Goal: Information Seeking & Learning: Learn about a topic

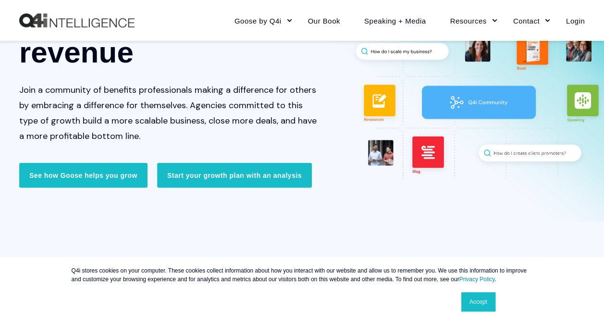
scroll to position [144, 0]
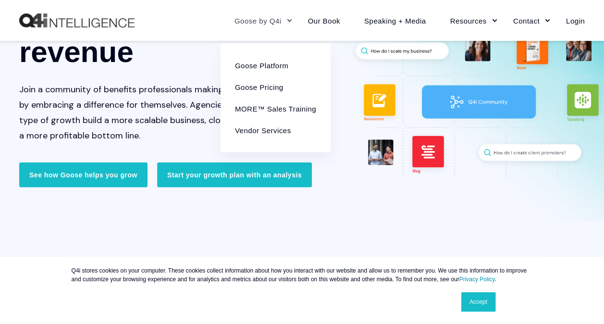
click at [277, 19] on link "Goose by Q4i" at bounding box center [258, 21] width 73 height 42
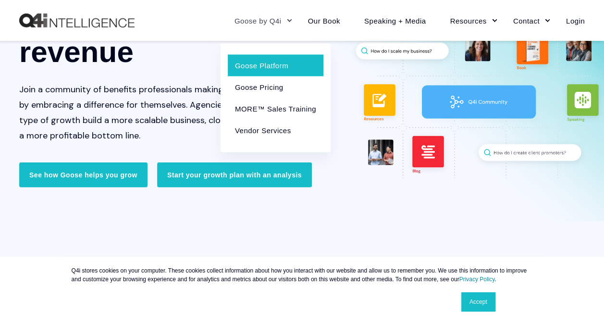
click at [270, 62] on link "Goose Platform" at bounding box center [276, 65] width 96 height 22
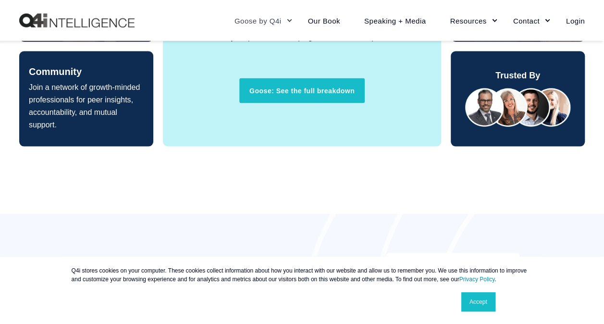
scroll to position [913, 0]
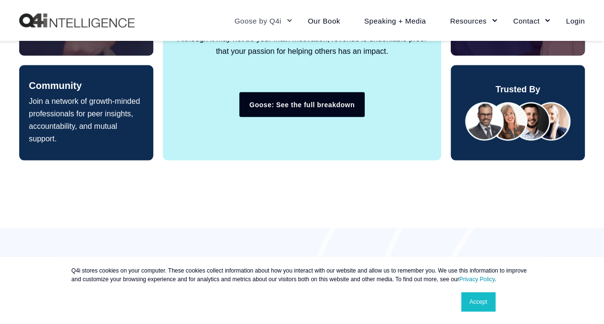
click at [290, 106] on link "Goose: See the full breakdown" at bounding box center [301, 104] width 125 height 25
